Goal: Information Seeking & Learning: Learn about a topic

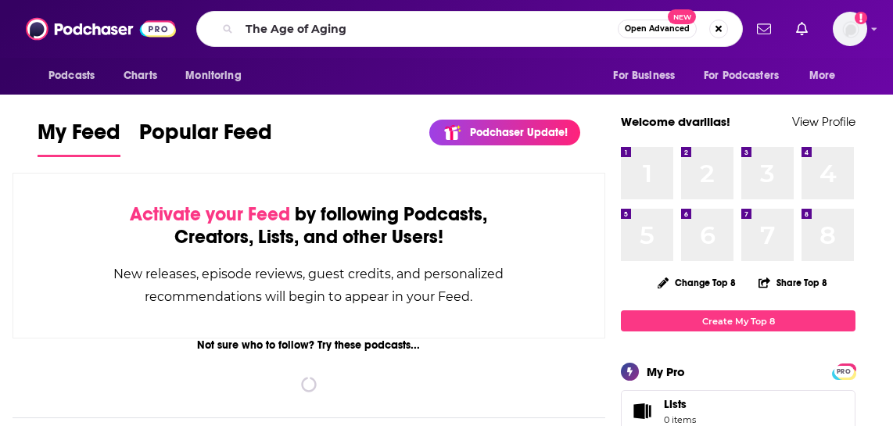
type input "The Age of Aging"
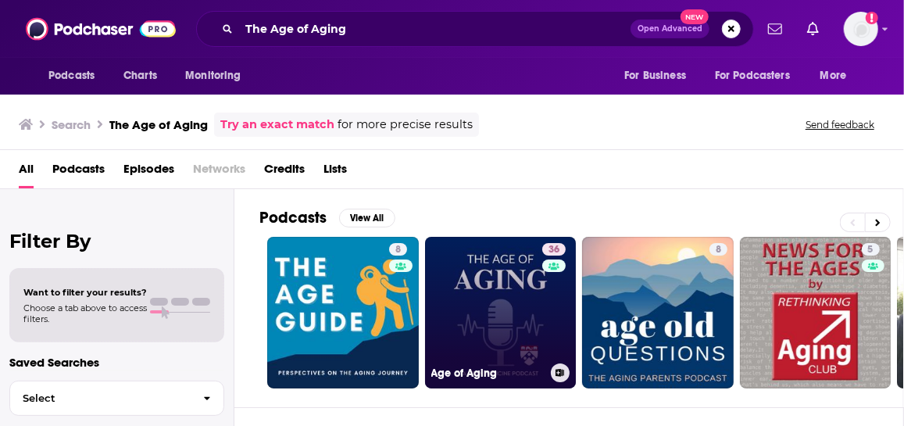
click at [503, 282] on link "36 Age of Aging" at bounding box center [501, 313] width 152 height 152
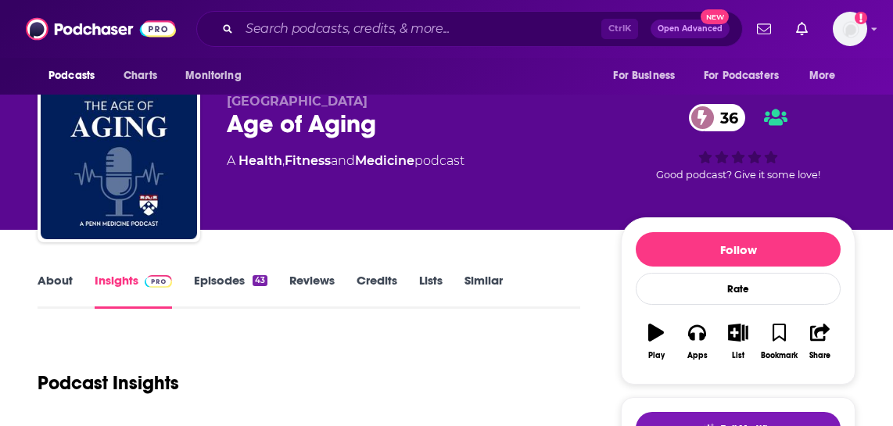
scroll to position [78, 0]
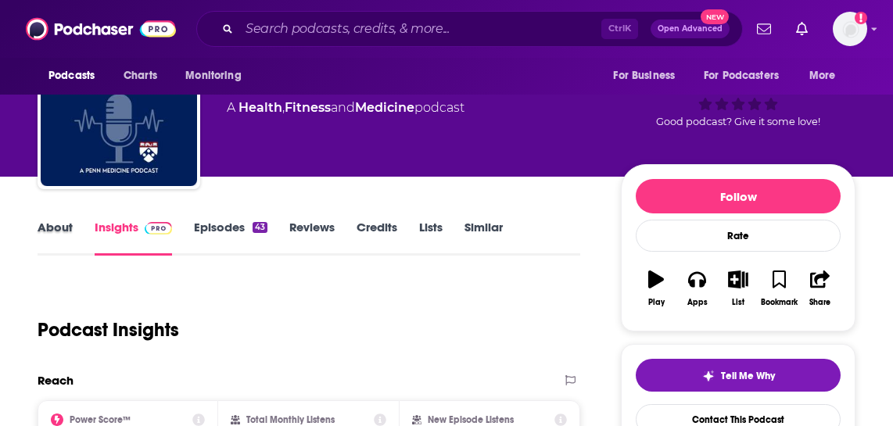
click at [73, 227] on div "About" at bounding box center [66, 238] width 57 height 36
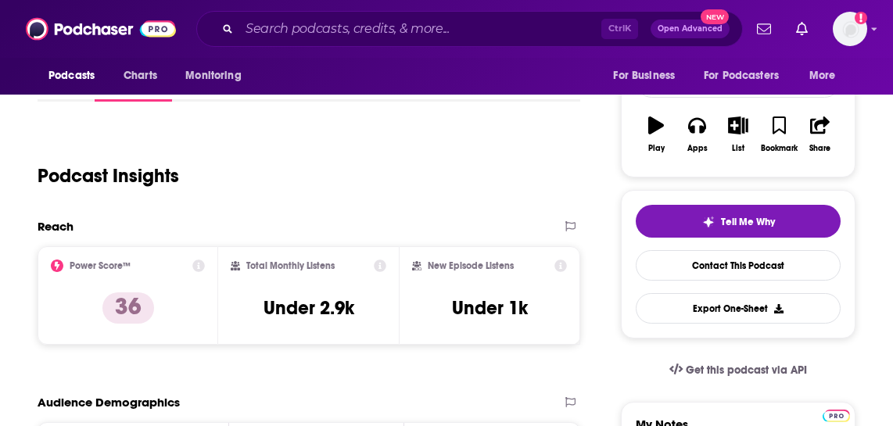
scroll to position [156, 0]
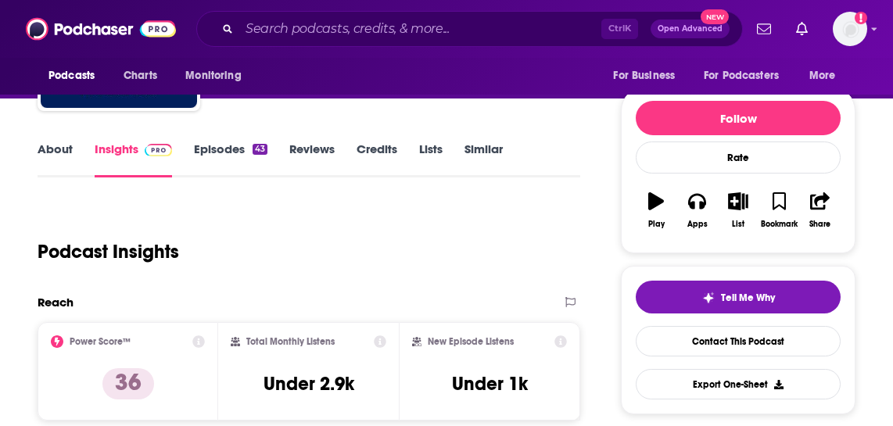
click at [59, 147] on link "About" at bounding box center [55, 159] width 35 height 36
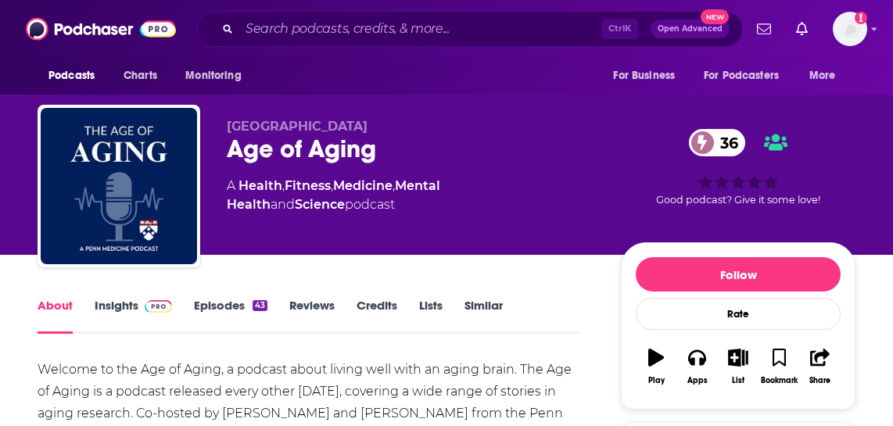
scroll to position [156, 0]
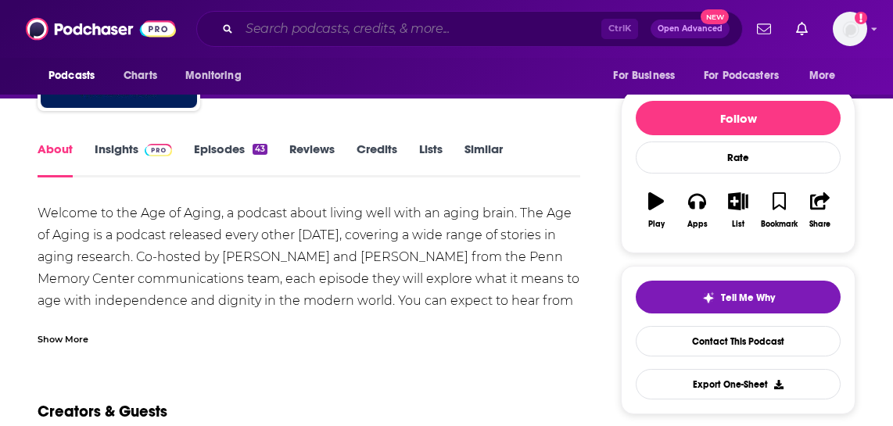
click at [242, 21] on input "Search podcasts, credits, & more..." at bounding box center [420, 28] width 362 height 25
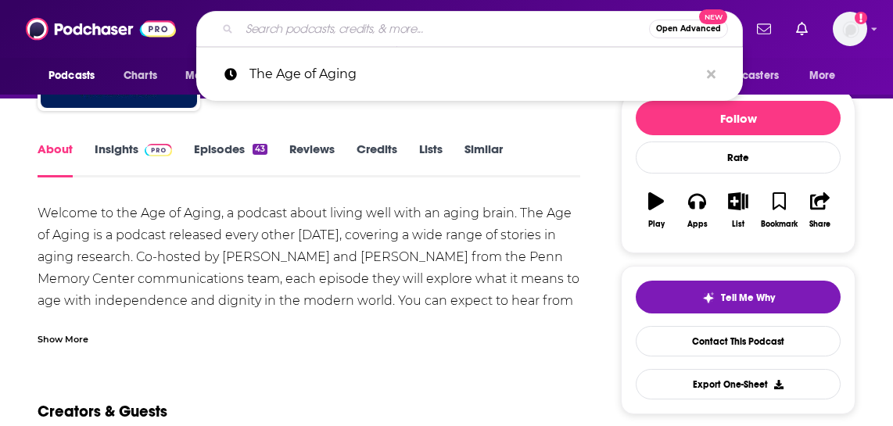
paste input "Love and Care"
type input "Love and Care"
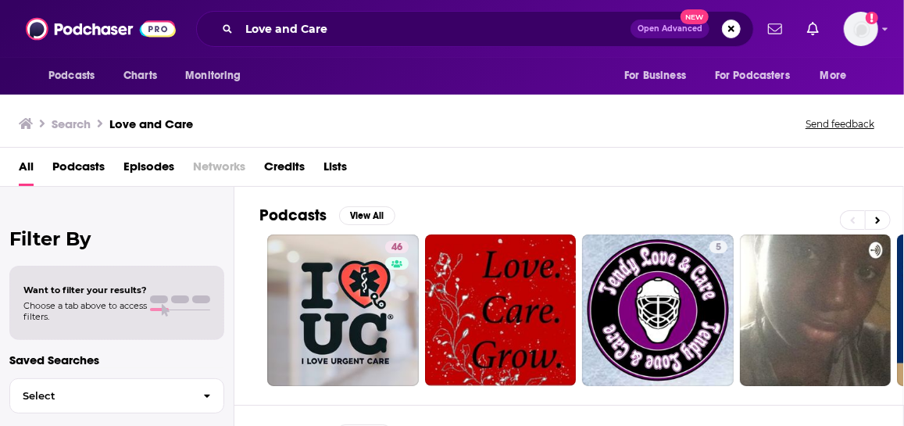
click at [278, 210] on h2 "Podcasts" at bounding box center [293, 216] width 67 height 20
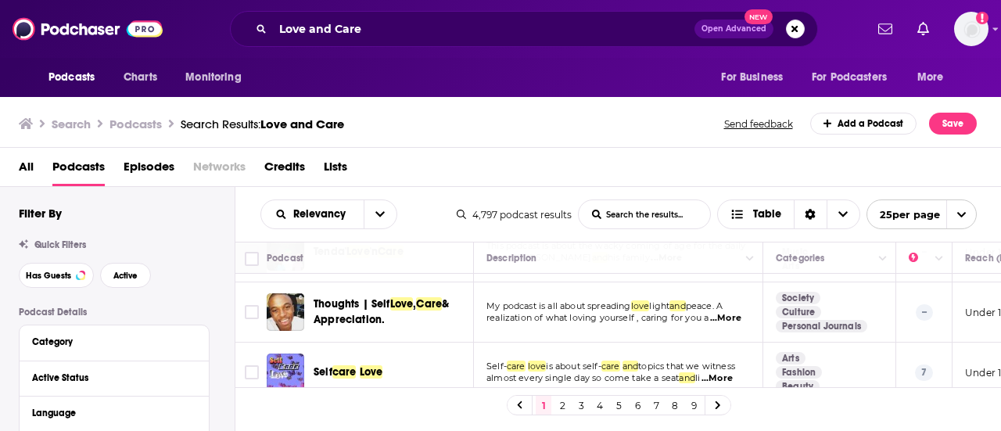
scroll to position [391, 0]
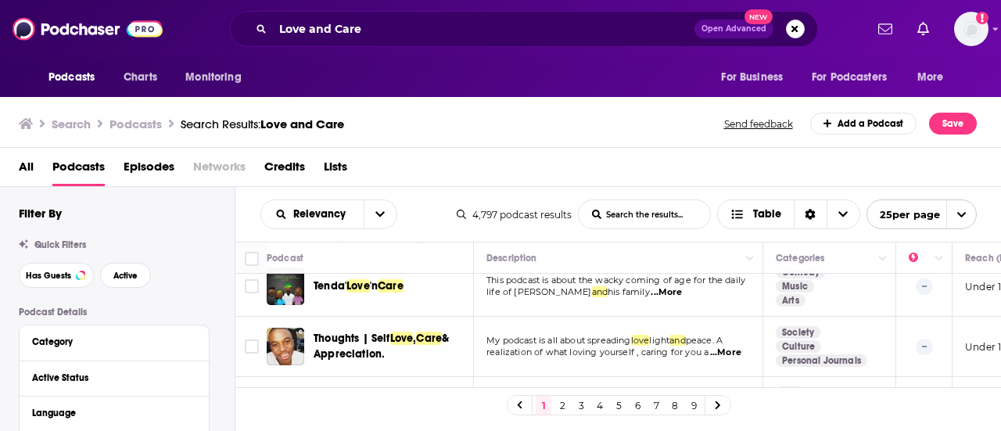
click at [313, 15] on div "Love and Care Open Advanced New" at bounding box center [524, 29] width 588 height 36
click at [397, 29] on input "Love and Care" at bounding box center [483, 28] width 421 height 25
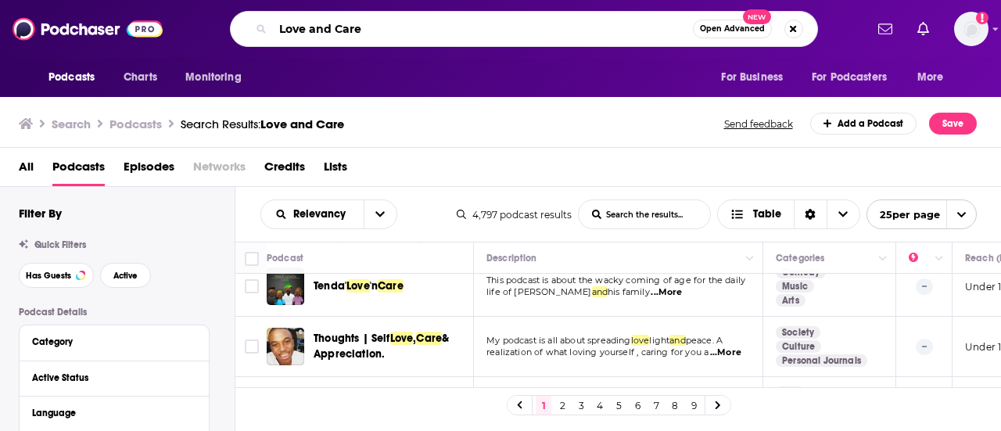
paste input "[PERSON_NAME]"
type input "Love and Care [PERSON_NAME]"
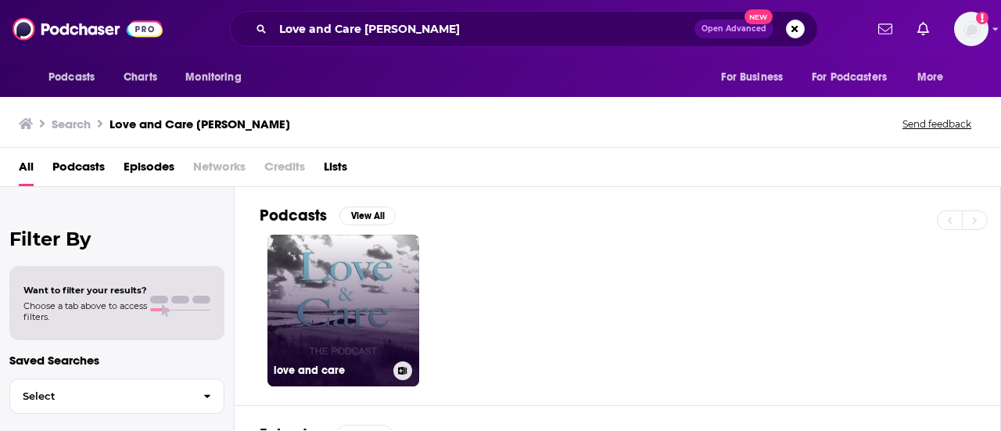
click at [347, 282] on link "love and care" at bounding box center [343, 311] width 152 height 152
